Goal: Navigation & Orientation: Find specific page/section

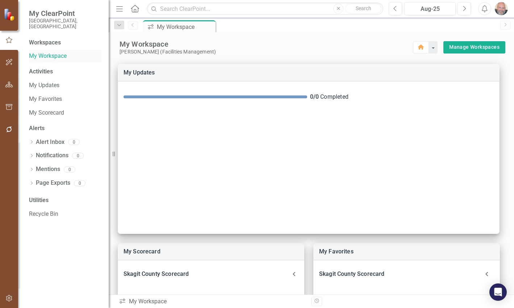
click at [48, 52] on link "My Workspace" at bounding box center [65, 56] width 72 height 8
click at [180, 28] on div "My Workspace" at bounding box center [181, 26] width 48 height 9
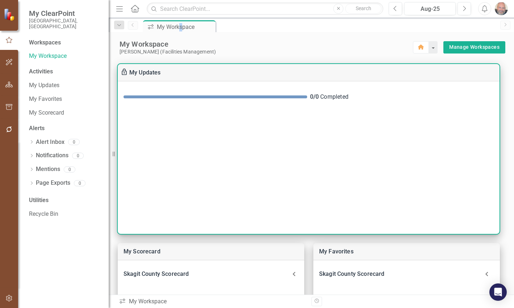
scroll to position [209, 0]
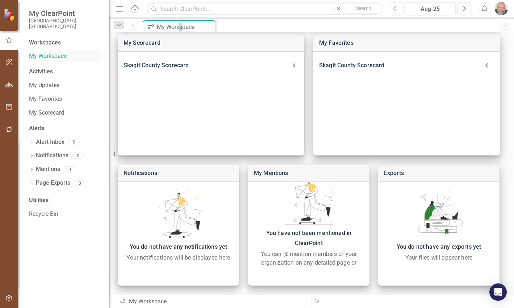
click at [45, 52] on link "My Workspace" at bounding box center [65, 56] width 72 height 8
drag, startPoint x: 44, startPoint y: 39, endPoint x: 42, endPoint y: 42, distance: 4.2
click at [44, 39] on div "Workspaces" at bounding box center [45, 43] width 32 height 8
click at [9, 61] on icon "button" at bounding box center [9, 62] width 7 height 7
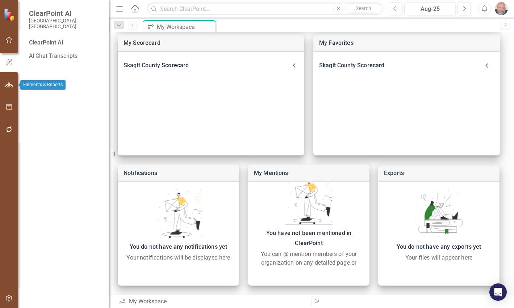
click at [8, 84] on icon "button" at bounding box center [9, 85] width 8 height 6
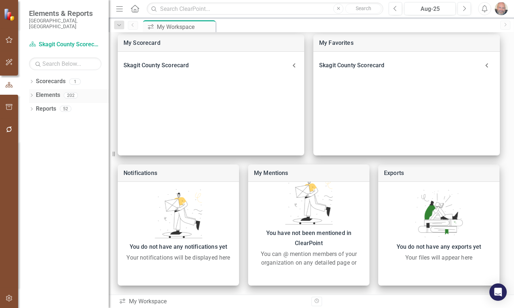
click at [31, 94] on icon "Dropdown" at bounding box center [31, 96] width 5 height 4
click at [34, 108] on icon "Dropdown" at bounding box center [35, 110] width 5 height 4
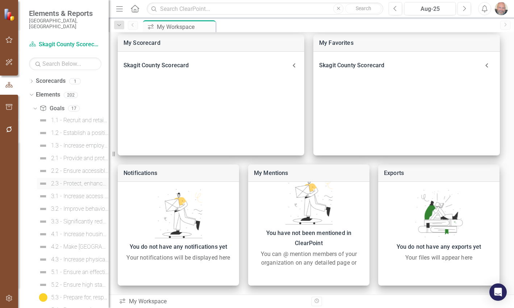
scroll to position [0, 0]
click at [73, 156] on div "2.1 - Provide and protect County infrastructure for to support resiliency, sust…" at bounding box center [80, 159] width 58 height 7
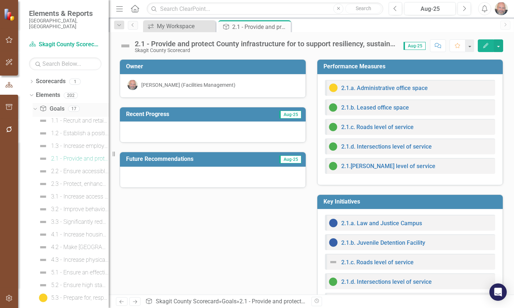
click at [35, 106] on icon "Dropdown" at bounding box center [34, 108] width 4 height 5
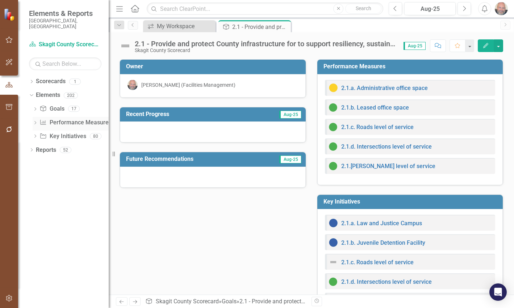
click at [35, 121] on icon at bounding box center [35, 122] width 2 height 3
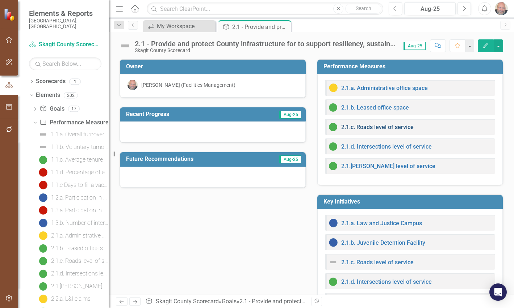
click at [368, 126] on link "2.1.c. Roads level of service" at bounding box center [377, 127] width 72 height 7
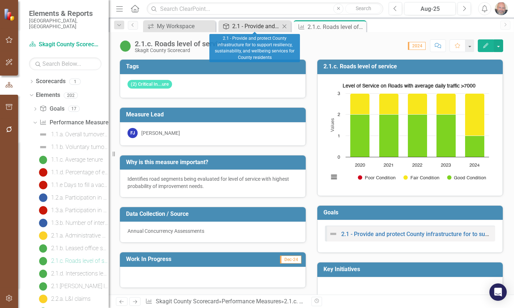
click at [263, 25] on div "2.1 - Provide and protect County infrastructure for to support resiliency, sust…" at bounding box center [256, 26] width 48 height 9
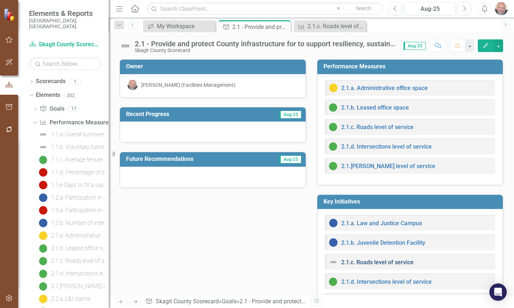
click at [382, 262] on link "2.1.c. Roads level of service" at bounding box center [377, 262] width 72 height 7
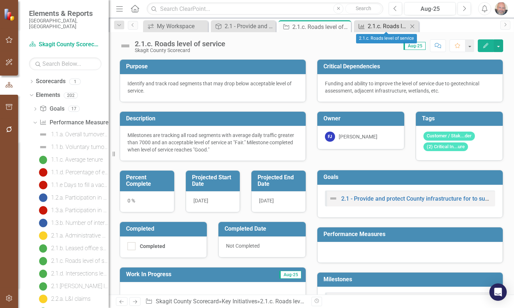
click at [383, 26] on div "2.1.c. Roads level of service" at bounding box center [387, 26] width 40 height 9
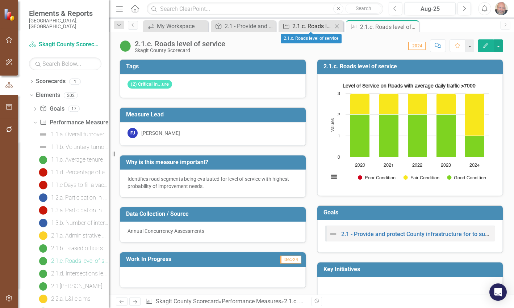
click at [311, 26] on div "2.1.c. Roads level of service" at bounding box center [312, 26] width 40 height 9
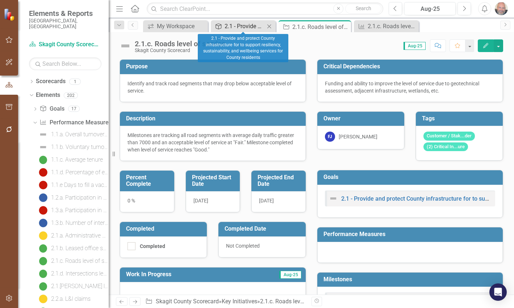
click at [247, 24] on div "2.1 - Provide and protect County infrastructure for to support resiliency, sust…" at bounding box center [244, 26] width 40 height 9
